Goal: Navigation & Orientation: Find specific page/section

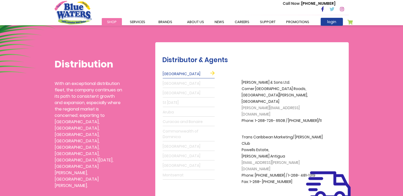
scroll to position [122, 0]
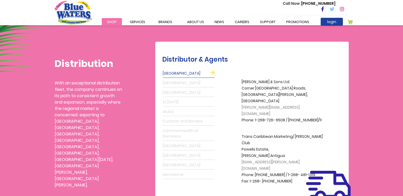
click at [172, 100] on link "St Lucia" at bounding box center [189, 102] width 52 height 8
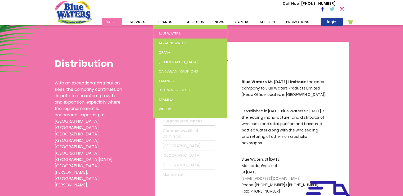
click at [162, 34] on span "Blue Waters" at bounding box center [170, 33] width 22 height 5
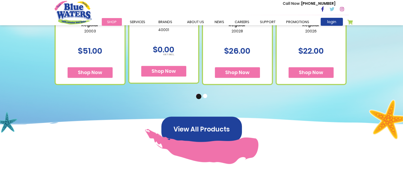
scroll to position [379, 0]
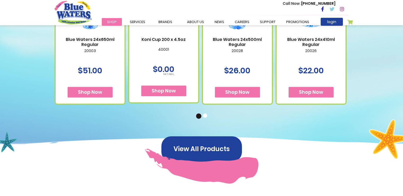
click at [205, 117] on button "2" at bounding box center [205, 115] width 5 height 5
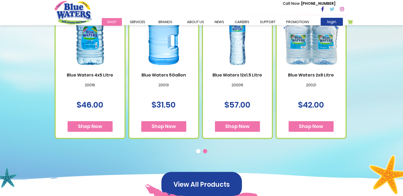
scroll to position [343, 0]
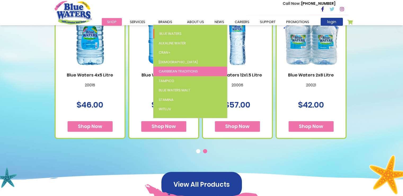
click at [173, 69] on span "Caribbean Traditions" at bounding box center [178, 71] width 39 height 5
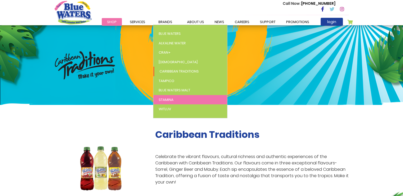
click at [167, 98] on span "Stamina" at bounding box center [166, 99] width 15 height 5
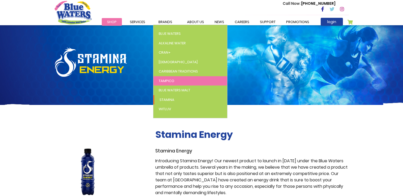
click at [165, 80] on span "Tampico" at bounding box center [167, 80] width 16 height 5
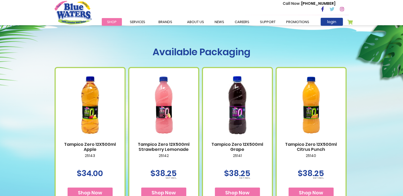
scroll to position [189, 0]
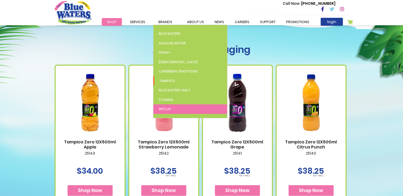
click at [169, 108] on span "WitLuv" at bounding box center [165, 108] width 12 height 5
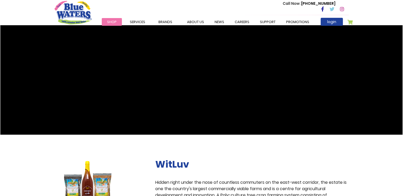
scroll to position [79, 0]
